Goal: Transaction & Acquisition: Subscribe to service/newsletter

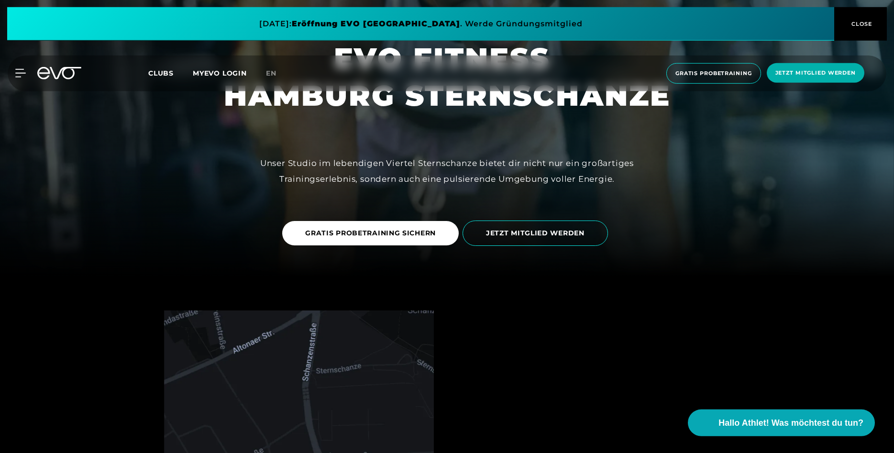
scroll to position [293, 0]
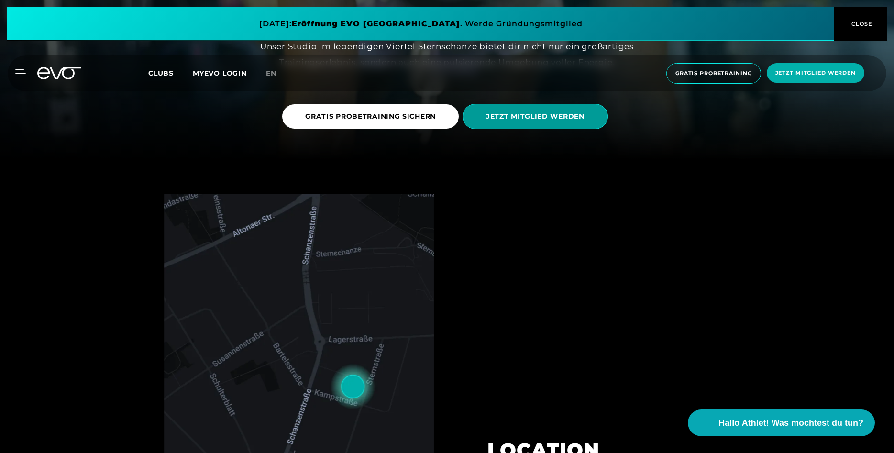
click at [539, 112] on span "JETZT MITGLIED WERDEN" at bounding box center [535, 116] width 99 height 10
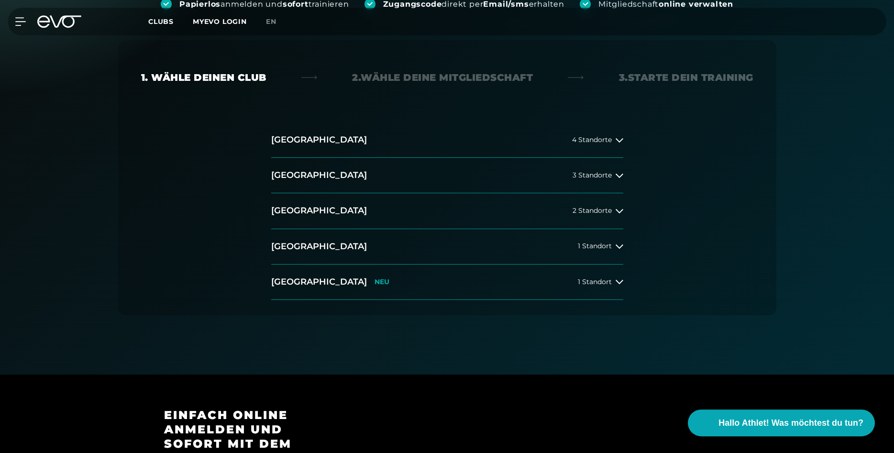
scroll to position [171, 0]
click at [598, 137] on span "4 Standorte" at bounding box center [592, 140] width 40 height 7
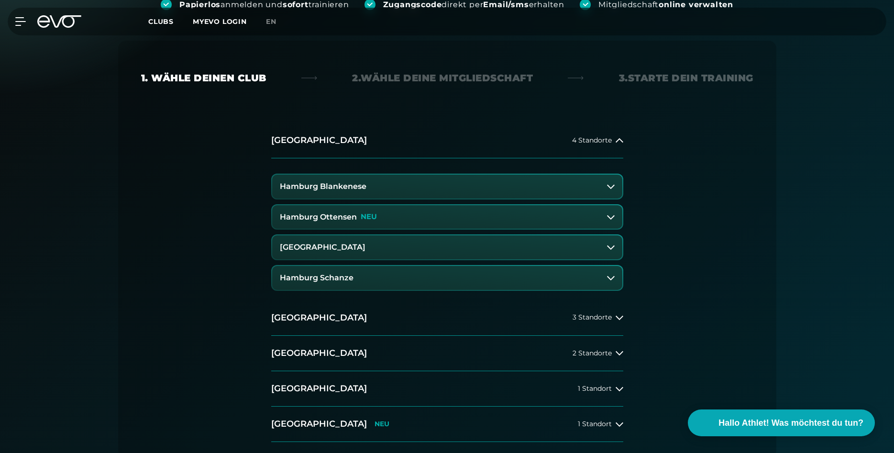
click at [324, 277] on h3 "Hamburg Schanze" at bounding box center [317, 278] width 74 height 9
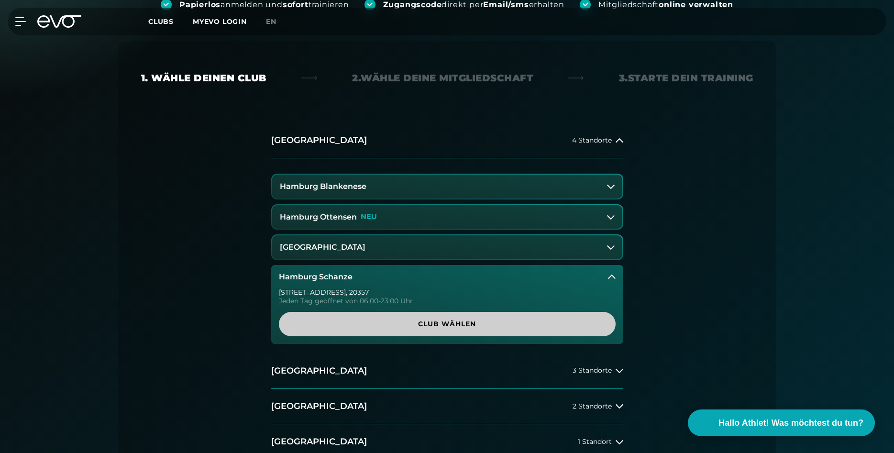
click at [450, 322] on span "Club wählen" at bounding box center [447, 324] width 291 height 10
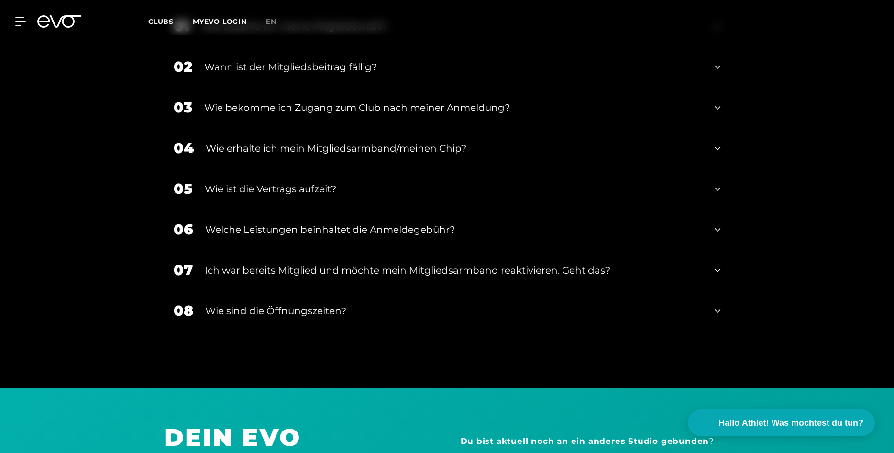
scroll to position [0, 0]
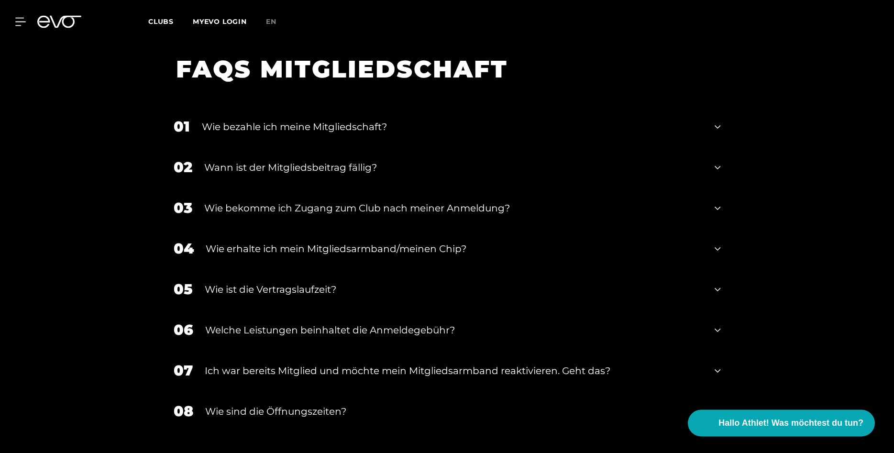
scroll to position [1699, 0]
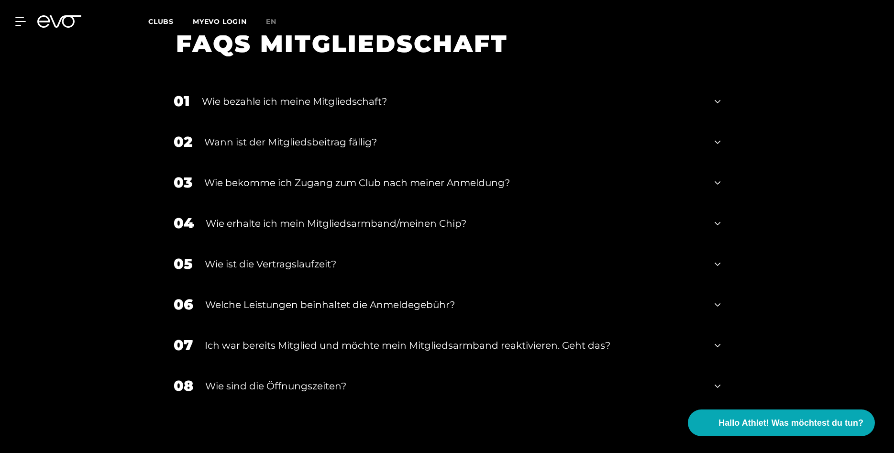
click at [722, 289] on div "06 Welche Leistungen beinhaltet die Anmeldegebühr?" at bounding box center [447, 304] width 566 height 41
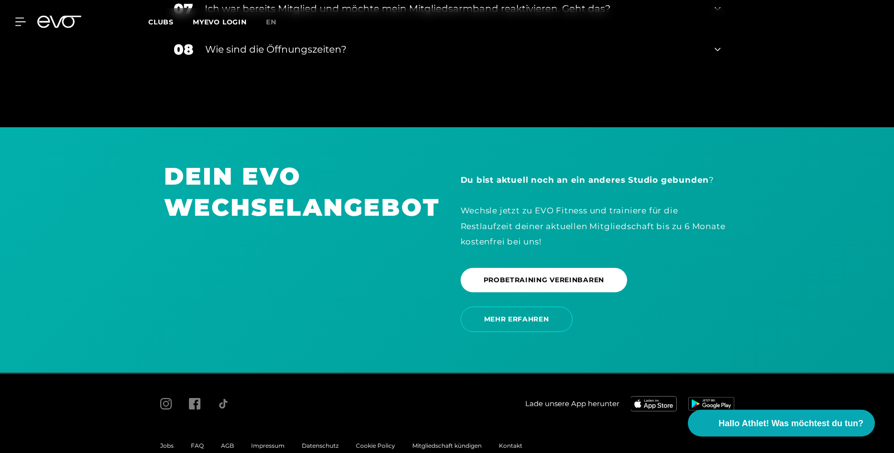
scroll to position [2139, 0]
